Goal: Information Seeking & Learning: Learn about a topic

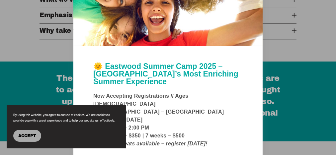
click at [28, 132] on button "Accept" at bounding box center [27, 136] width 28 height 12
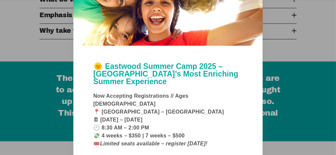
click at [290, 84] on div at bounding box center [168, 77] width 336 height 155
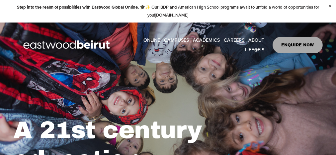
click at [332, 4] on span "Close Announcement" at bounding box center [330, 6] width 12 height 12
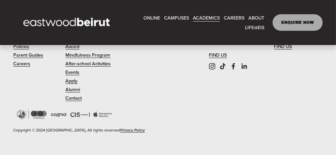
scroll to position [2329, 0]
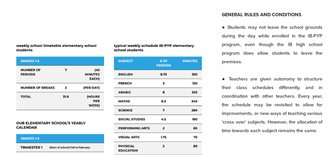
scroll to position [1294, 0]
